Goal: Task Accomplishment & Management: Use online tool/utility

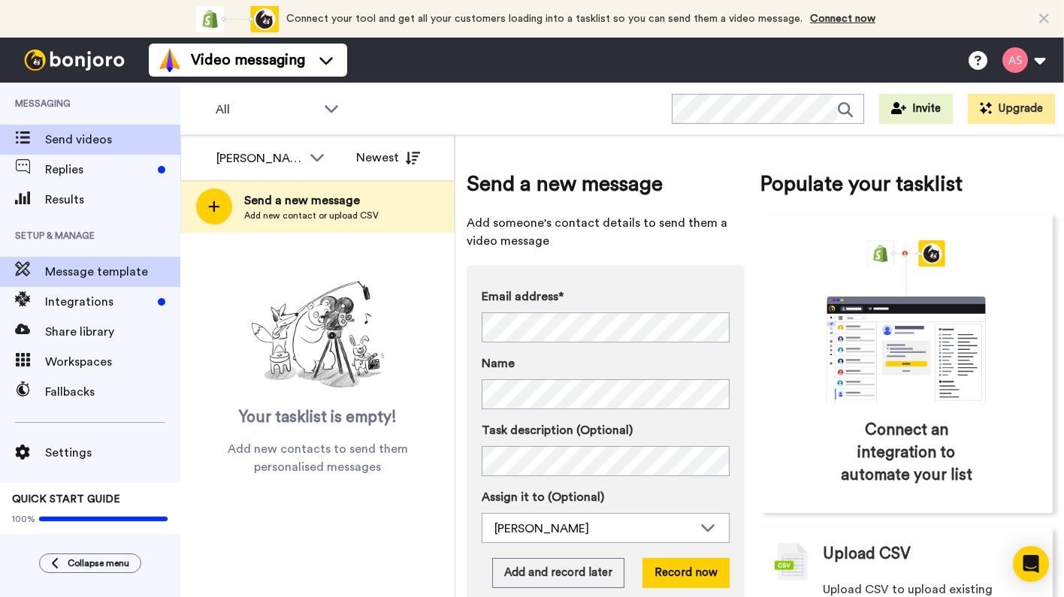
click at [131, 276] on span "Message template" at bounding box center [112, 272] width 135 height 18
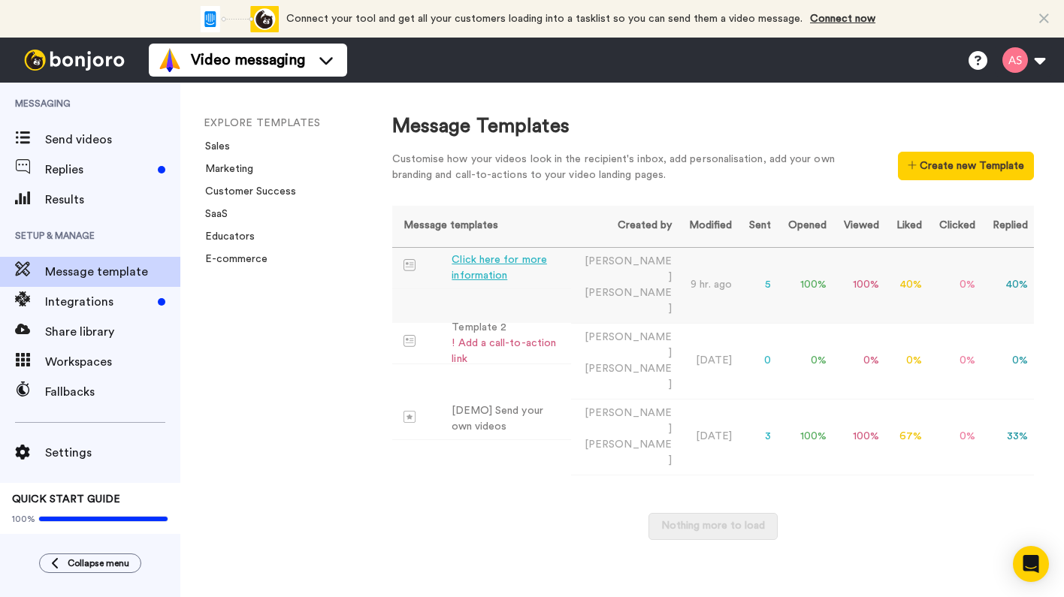
click at [475, 265] on div "Click here for more information" at bounding box center [508, 268] width 113 height 32
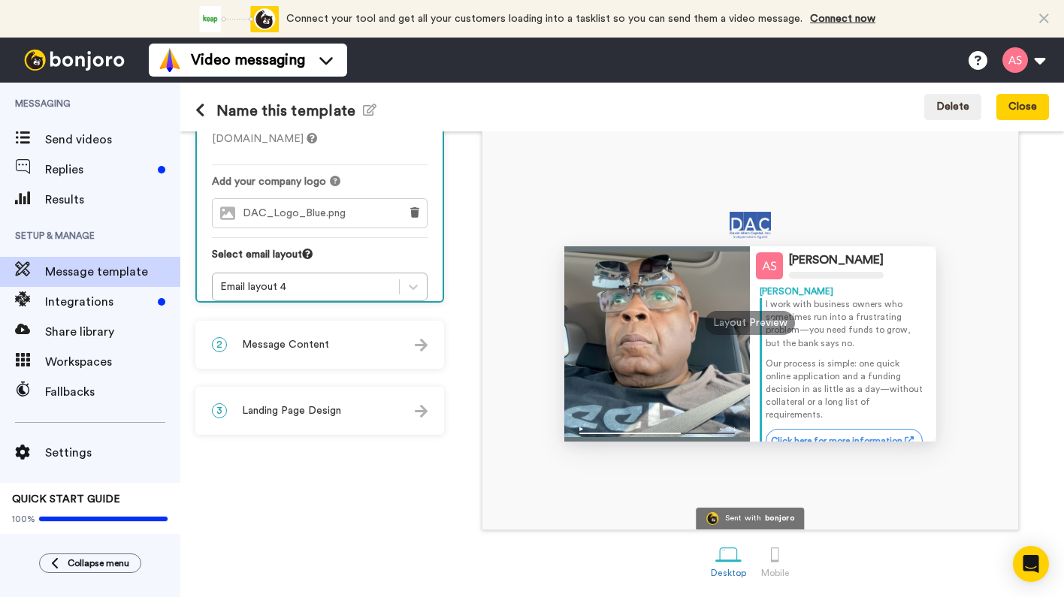
scroll to position [114, 0]
click at [736, 320] on div "Layout Preview" at bounding box center [750, 323] width 90 height 24
click at [775, 559] on div at bounding box center [775, 555] width 26 height 26
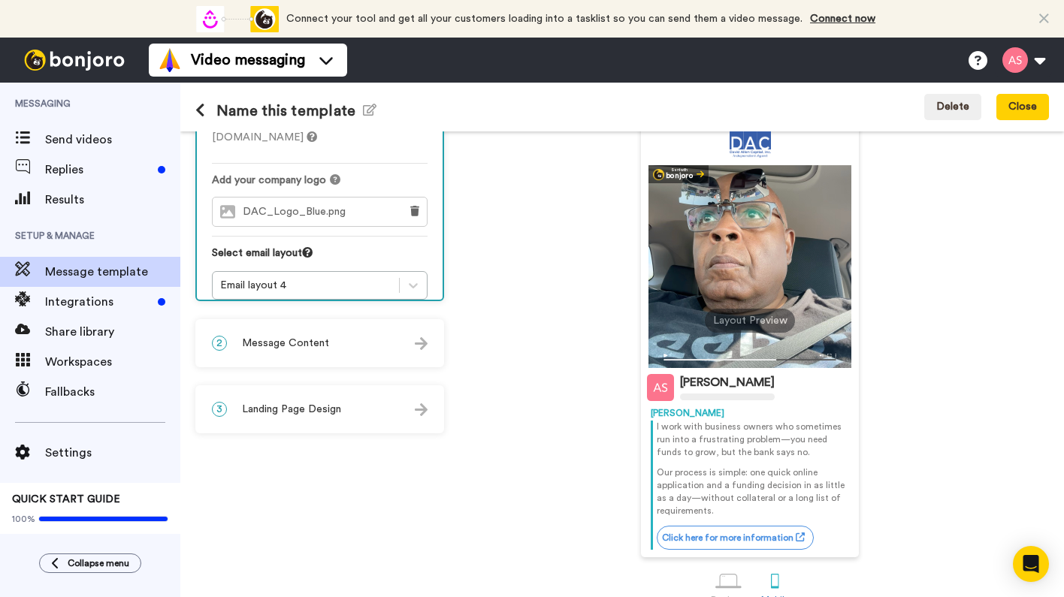
click at [416, 339] on img at bounding box center [421, 343] width 13 height 13
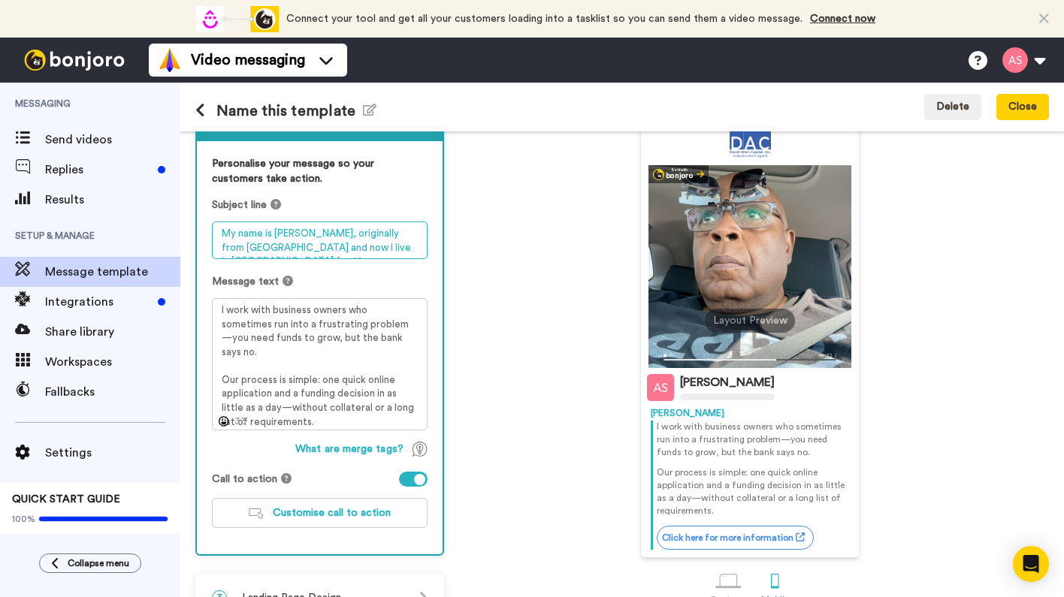
click at [368, 251] on textarea "My name is Alvin, originally from Brooklyn and now I live in Orchard Park for 1…" at bounding box center [320, 241] width 216 height 38
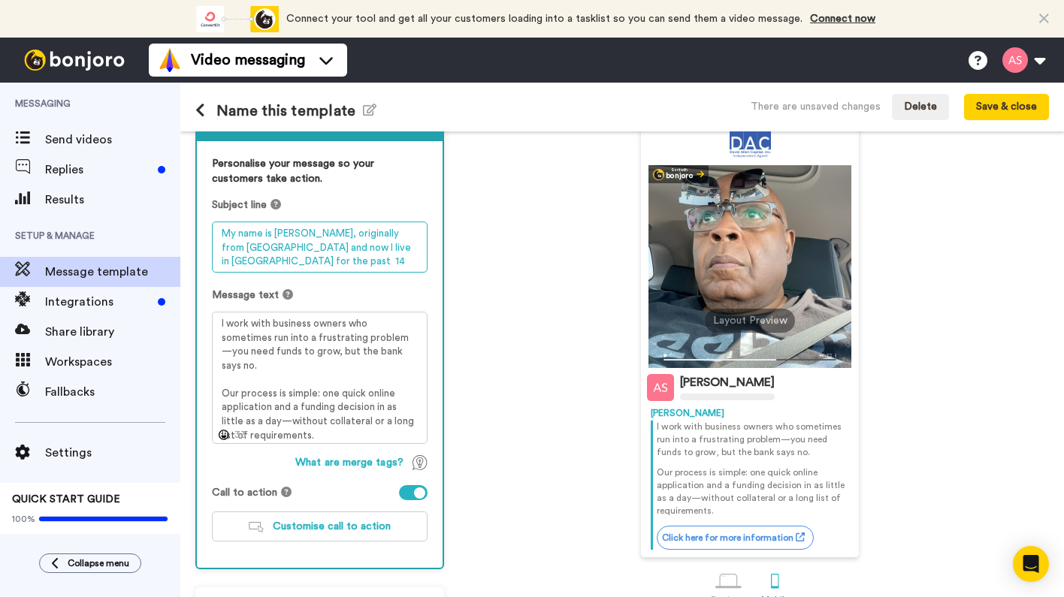
click at [354, 252] on textarea "My name is Alvin, originally from Brooklyn and now I live in Orchard Park for t…" at bounding box center [320, 247] width 216 height 51
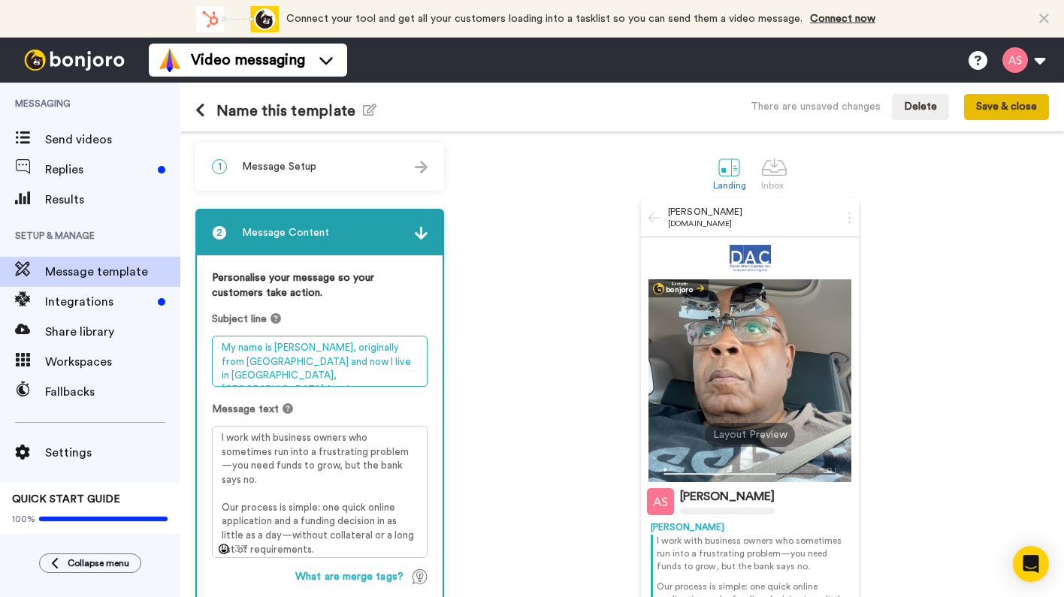
type textarea "My name is Alvin, originally from Brooklyn and now I live in Orchard Park, NY f…"
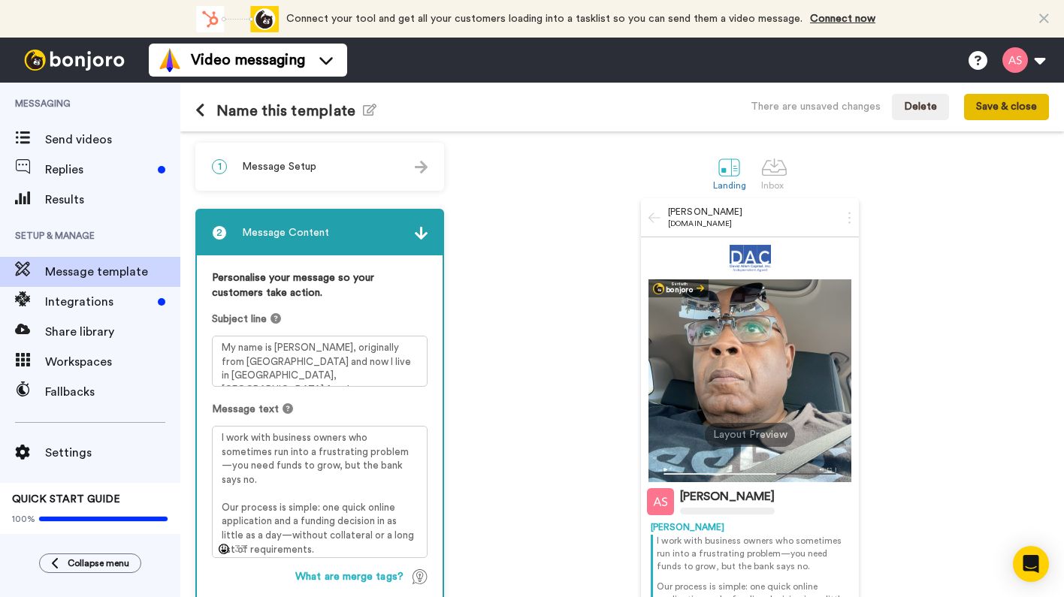
click at [1001, 105] on button "Save & close" at bounding box center [1006, 107] width 85 height 27
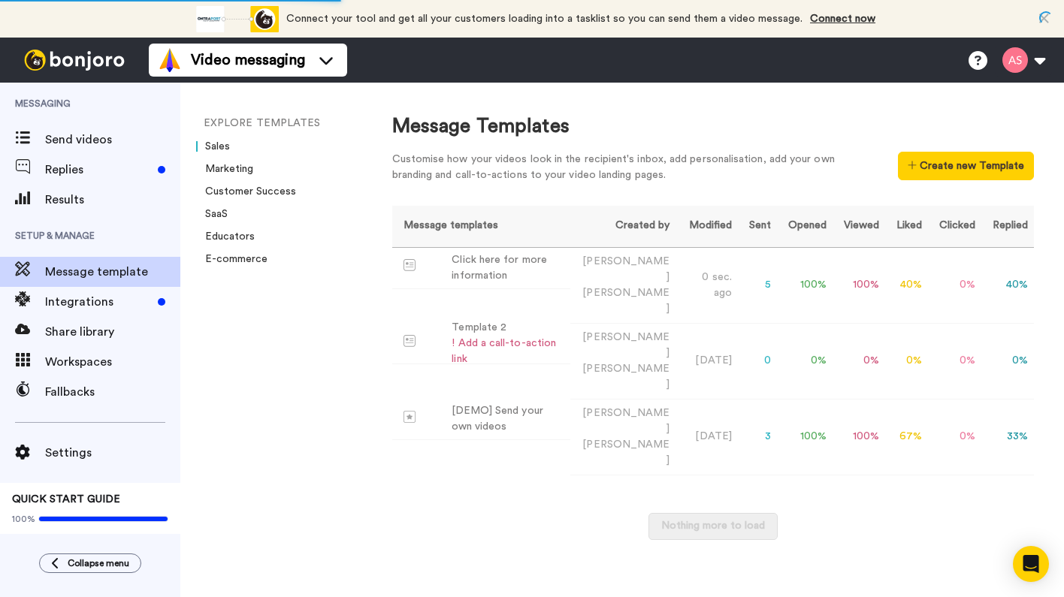
click at [225, 146] on link "Sales" at bounding box center [213, 146] width 34 height 11
click at [239, 172] on link "Marketing" at bounding box center [224, 169] width 57 height 11
click at [232, 236] on link "Educators" at bounding box center [225, 236] width 59 height 11
click at [228, 150] on link "Sales" at bounding box center [213, 146] width 34 height 11
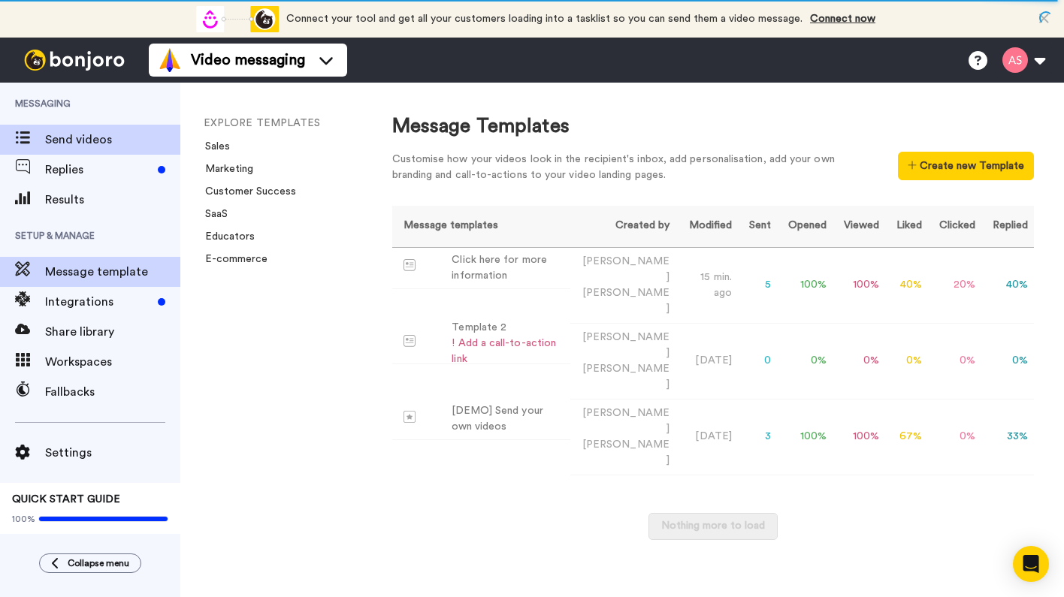
click at [88, 139] on span "Send videos" at bounding box center [112, 140] width 135 height 18
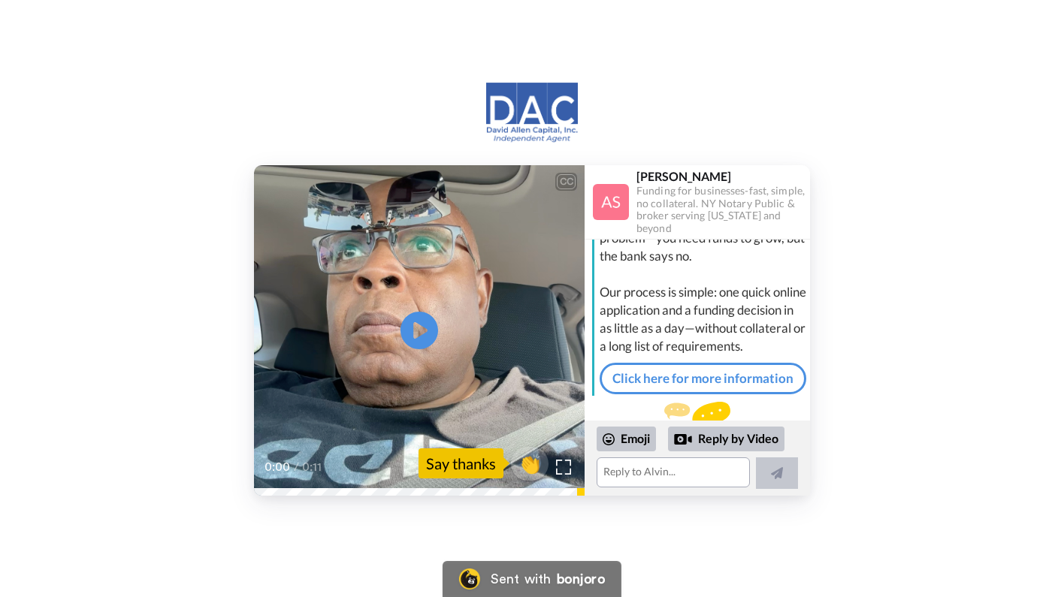
scroll to position [72, 0]
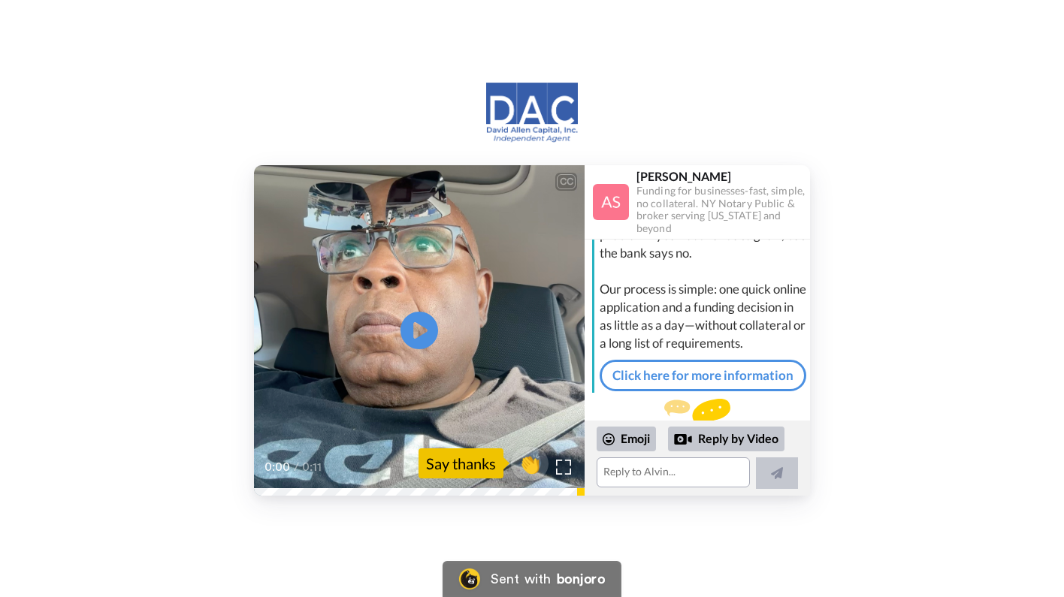
click at [681, 402] on img at bounding box center [697, 414] width 66 height 30
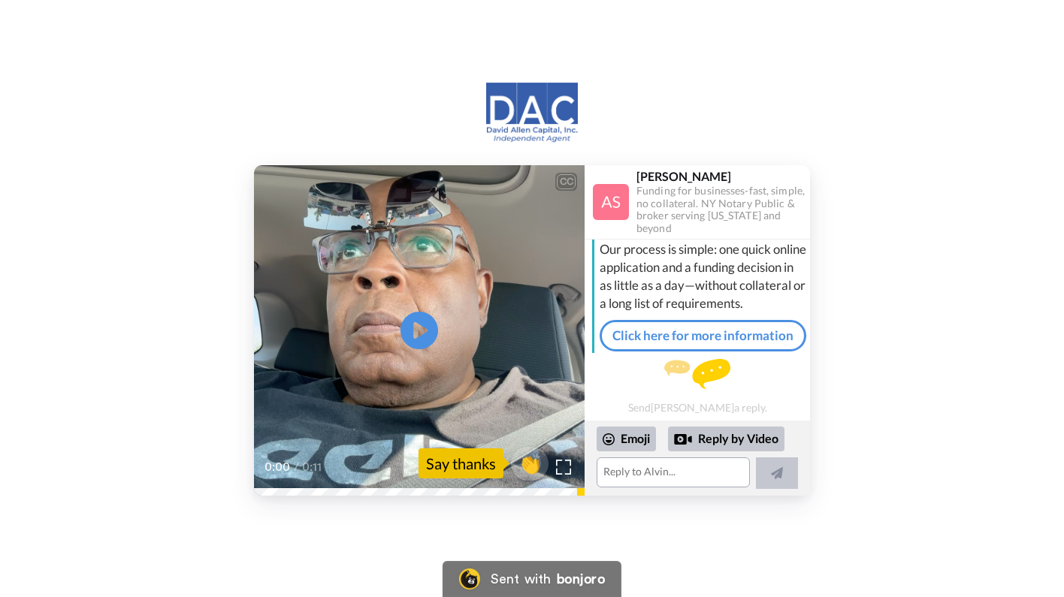
scroll to position [109, 0]
click at [655, 337] on link "Click here for more information" at bounding box center [703, 339] width 207 height 32
click at [618, 198] on img at bounding box center [611, 202] width 36 height 36
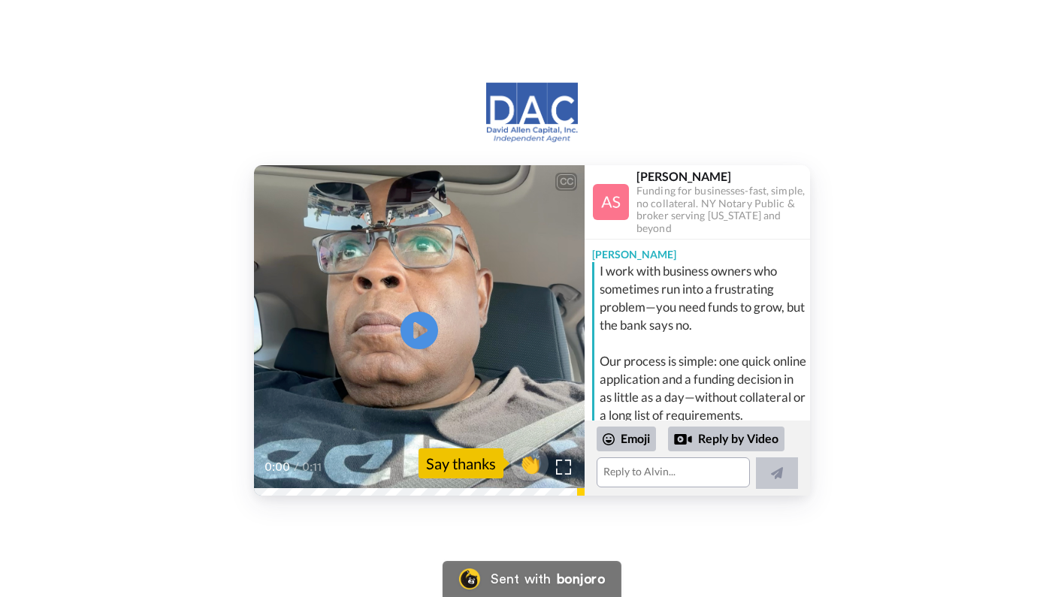
scroll to position [0, 0]
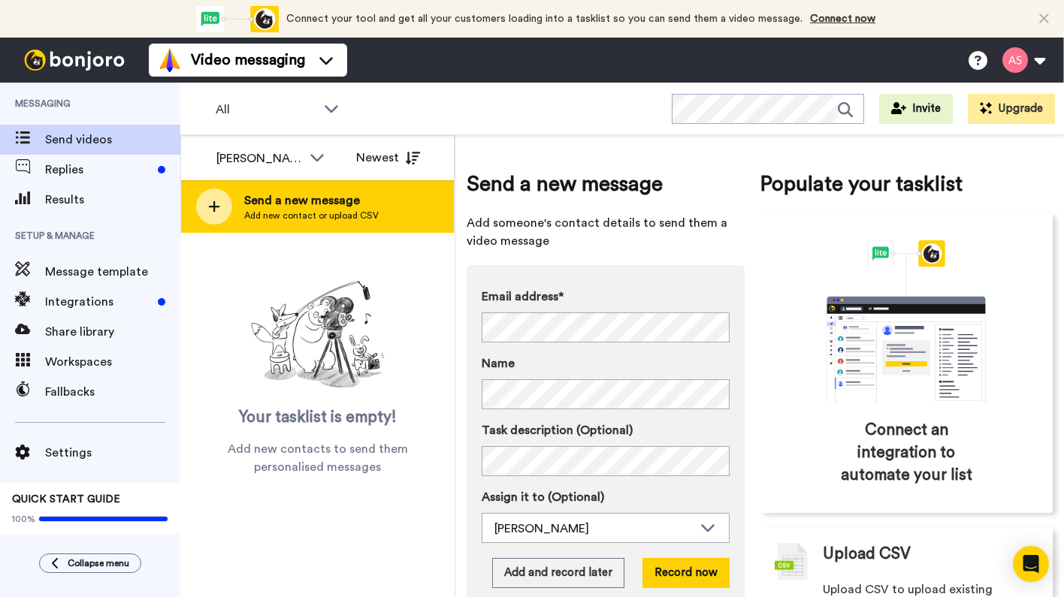
click at [216, 213] on icon at bounding box center [214, 207] width 12 height 14
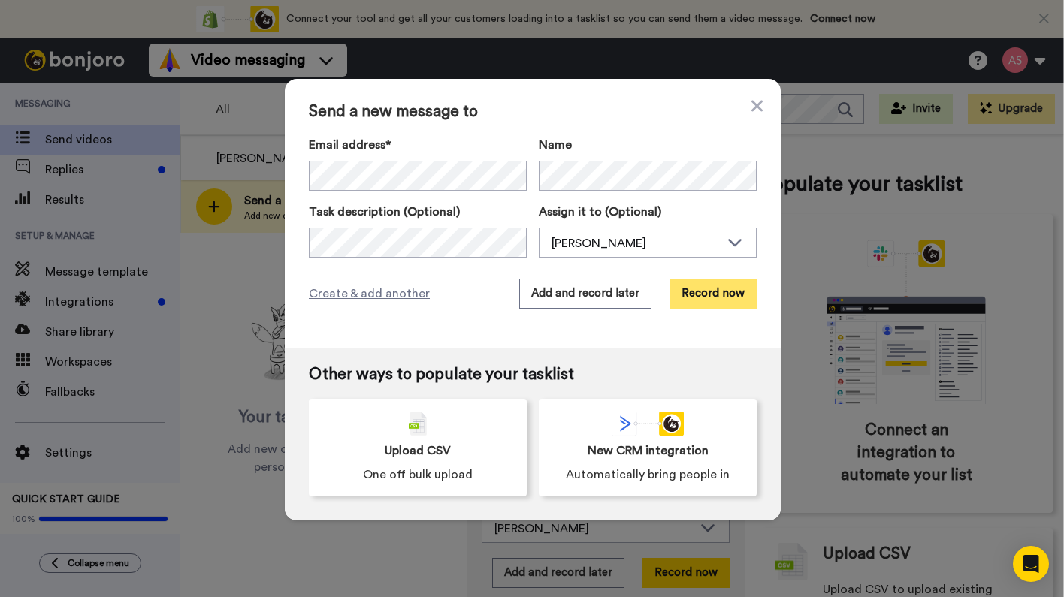
click at [707, 298] on button "Record now" at bounding box center [713, 294] width 87 height 30
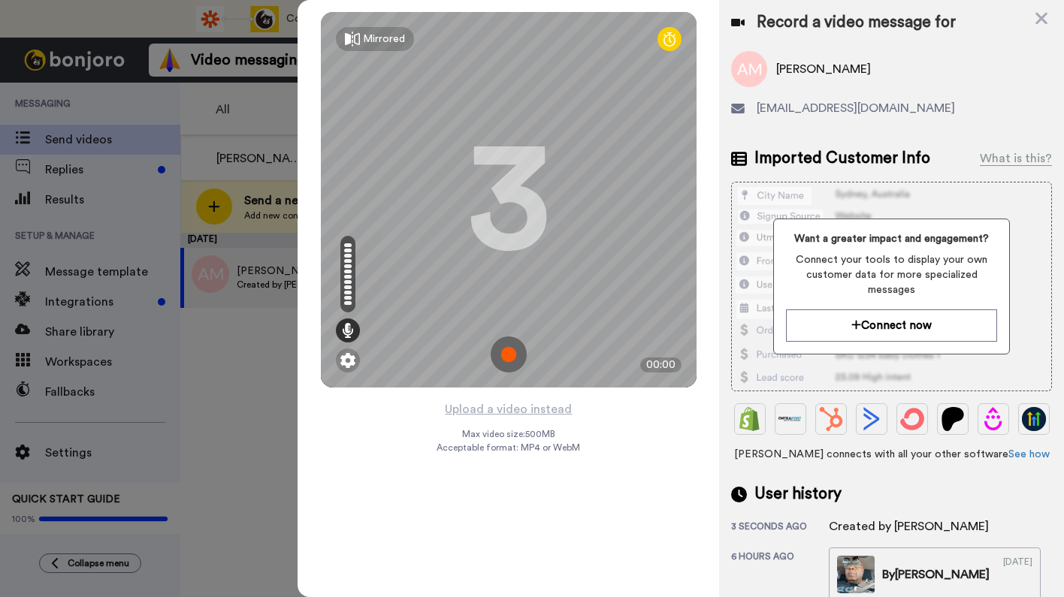
click at [509, 362] on img at bounding box center [509, 355] width 36 height 36
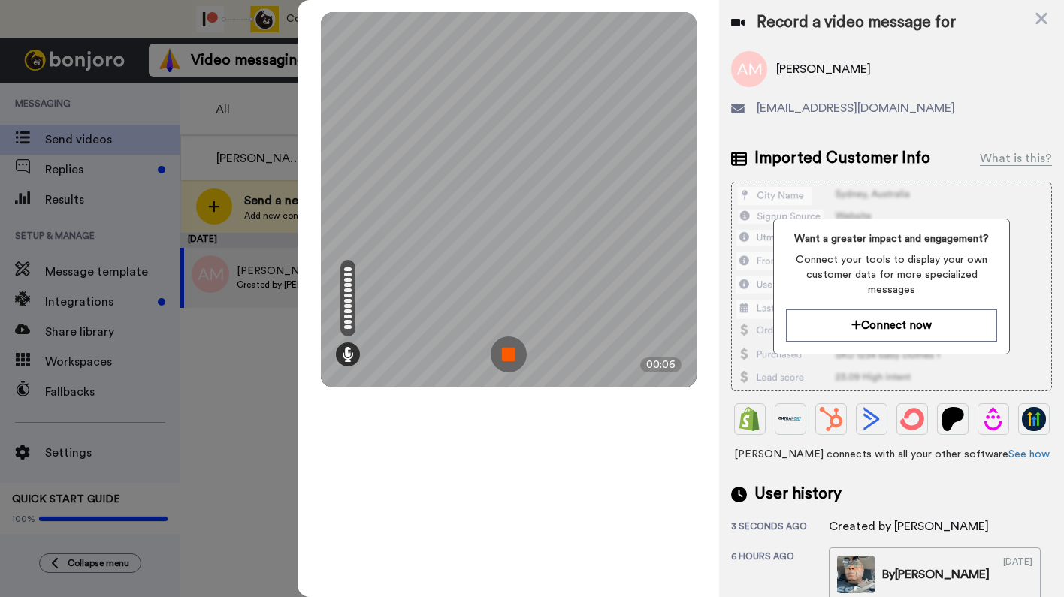
click at [509, 362] on img at bounding box center [509, 355] width 36 height 36
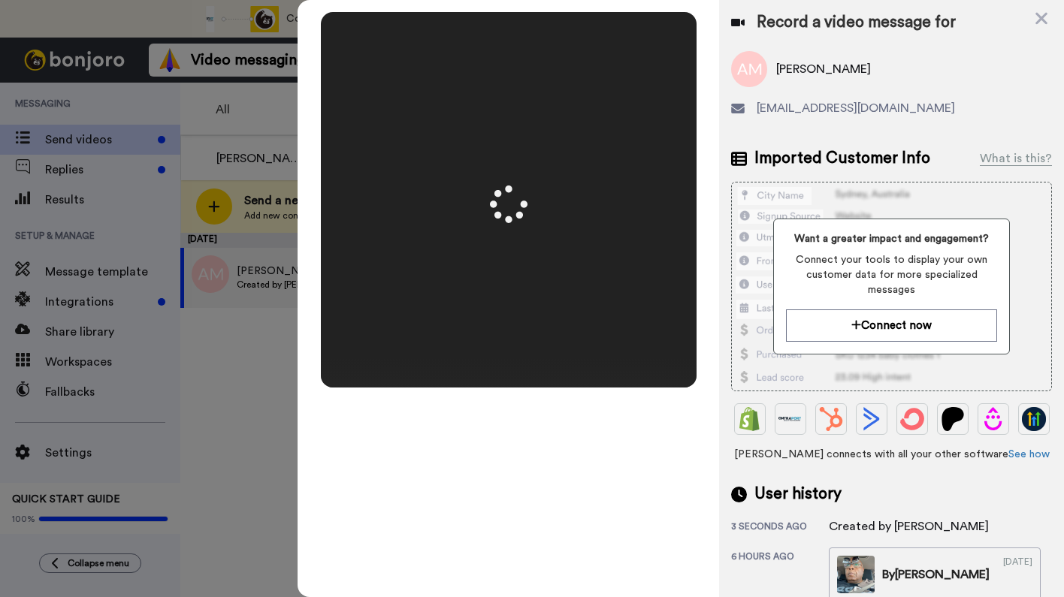
click at [100, 334] on div at bounding box center [532, 298] width 1064 height 597
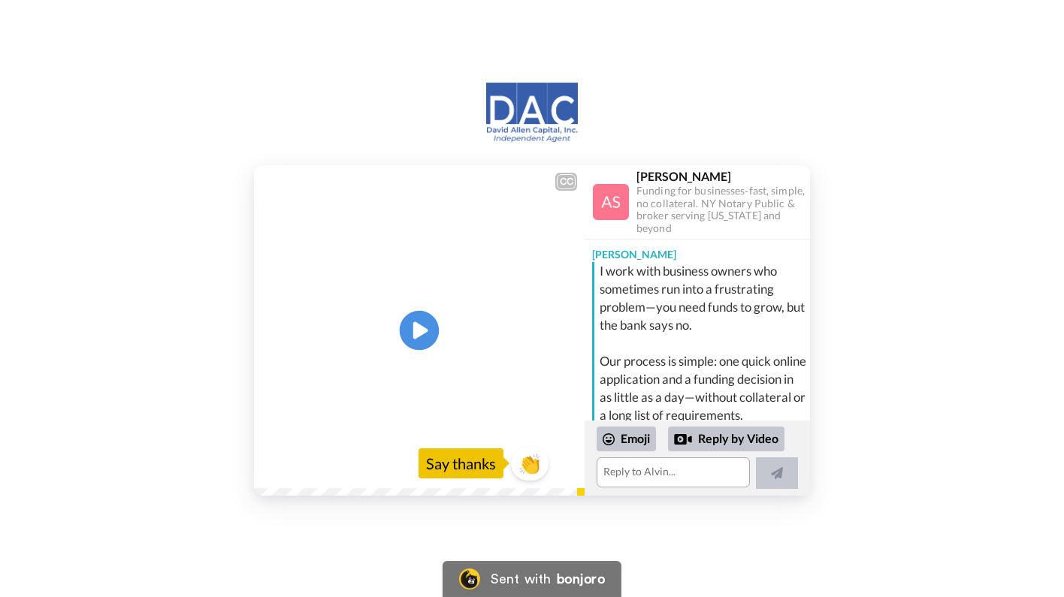
click at [423, 337] on icon at bounding box center [420, 330] width 40 height 40
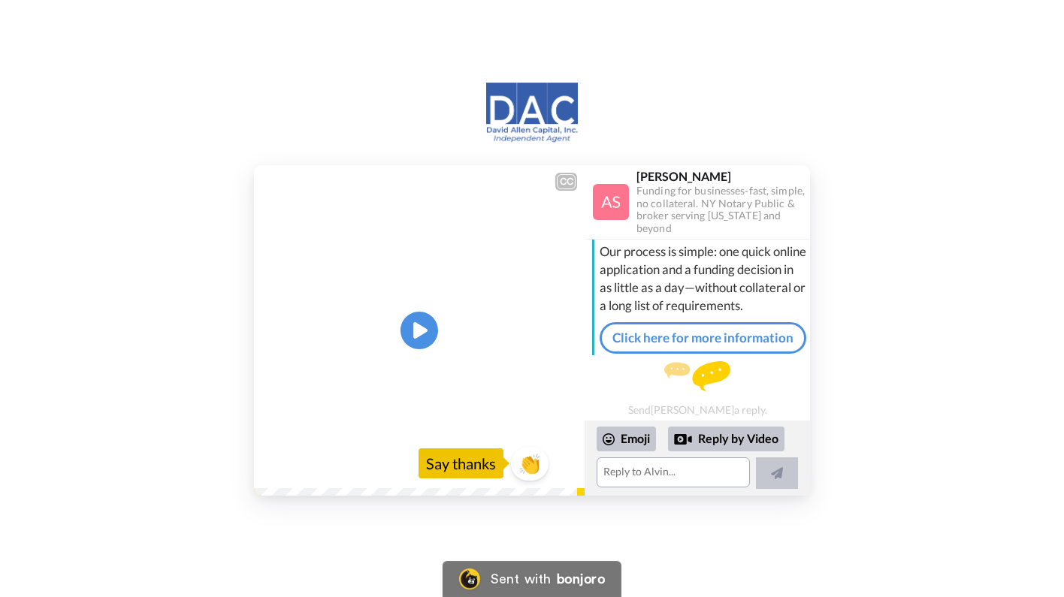
scroll to position [109, 0]
